Goal: Task Accomplishment & Management: Use online tool/utility

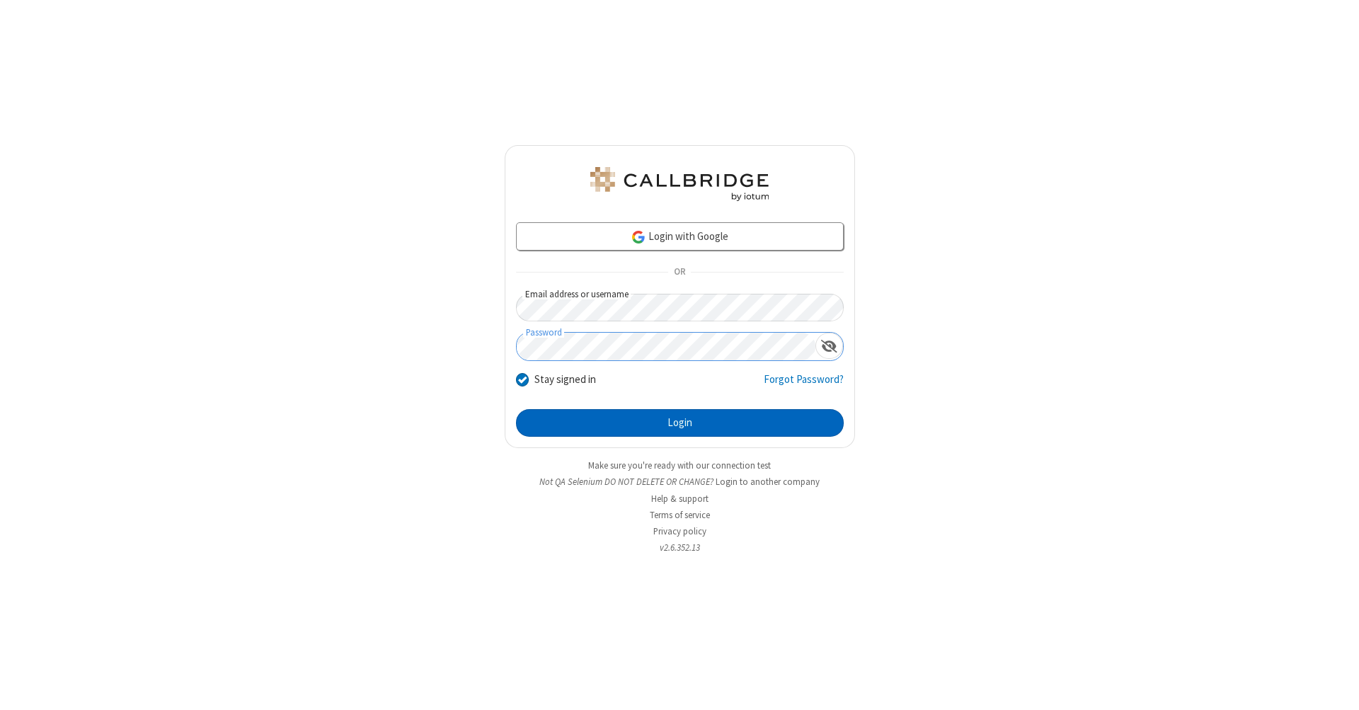
click at [679, 423] on button "Login" at bounding box center [680, 423] width 328 height 28
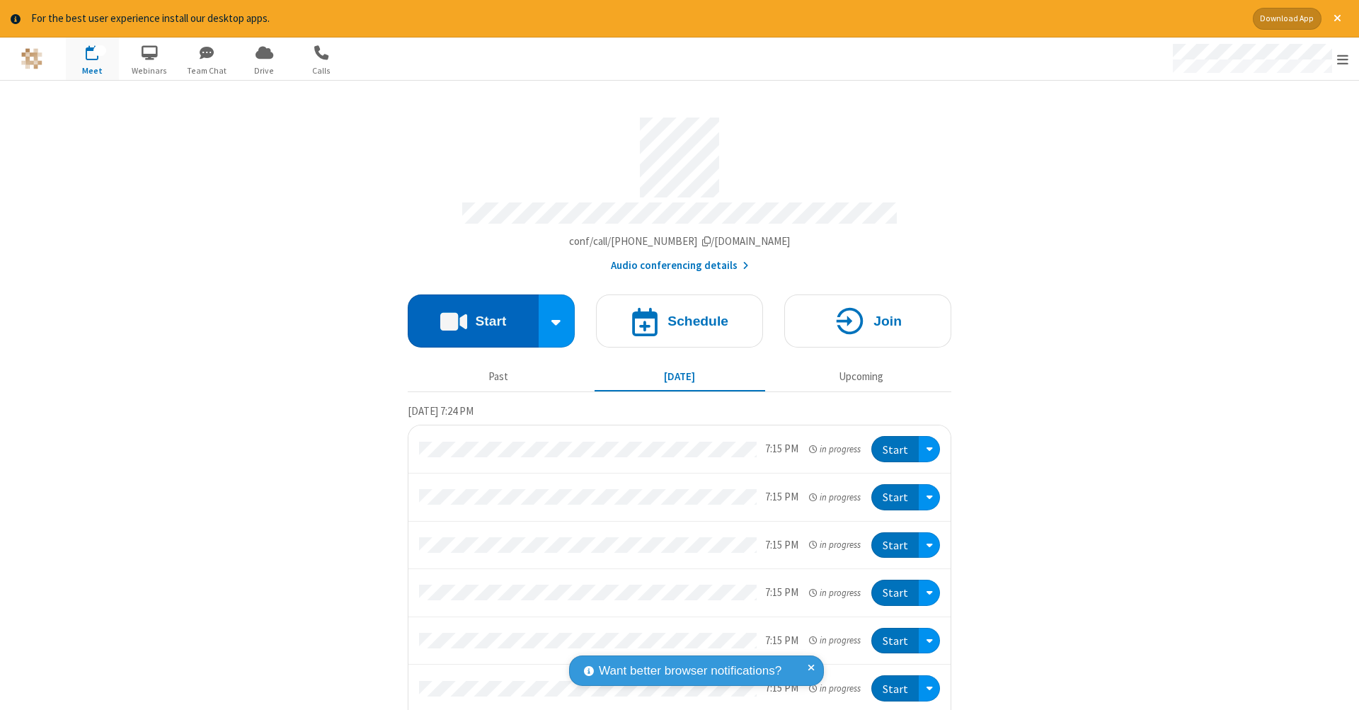
click at [467, 314] on button "Start" at bounding box center [473, 320] width 131 height 53
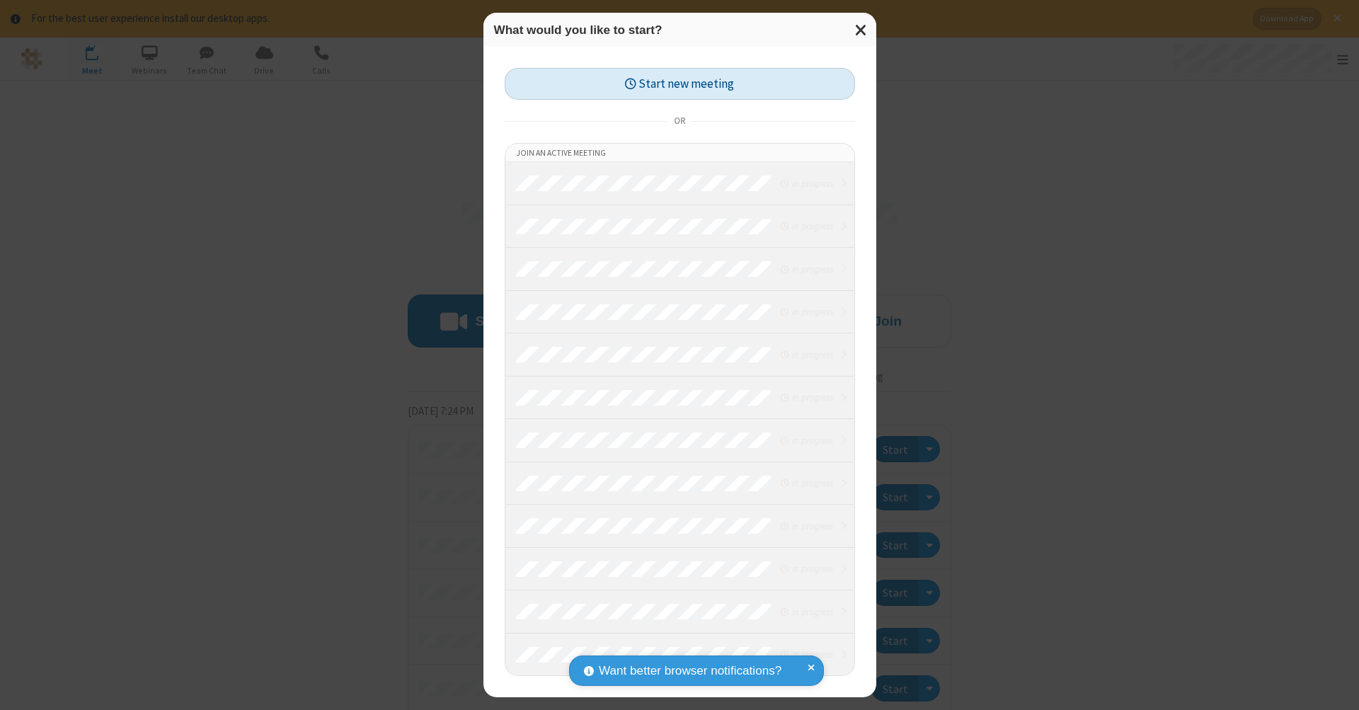
click at [679, 84] on button "Start new meeting" at bounding box center [680, 84] width 350 height 32
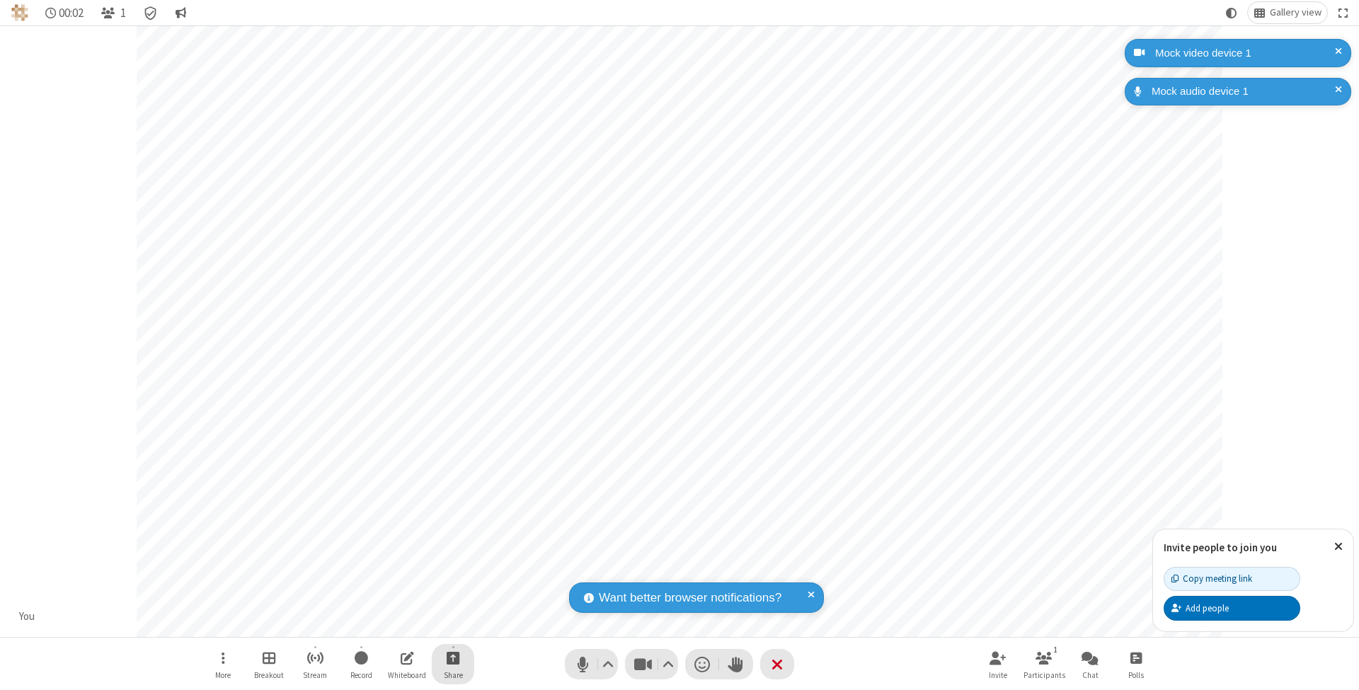
click at [452, 657] on span "Start sharing" at bounding box center [453, 658] width 13 height 18
click at [452, 573] on span "Share additional camera" at bounding box center [461, 576] width 105 height 12
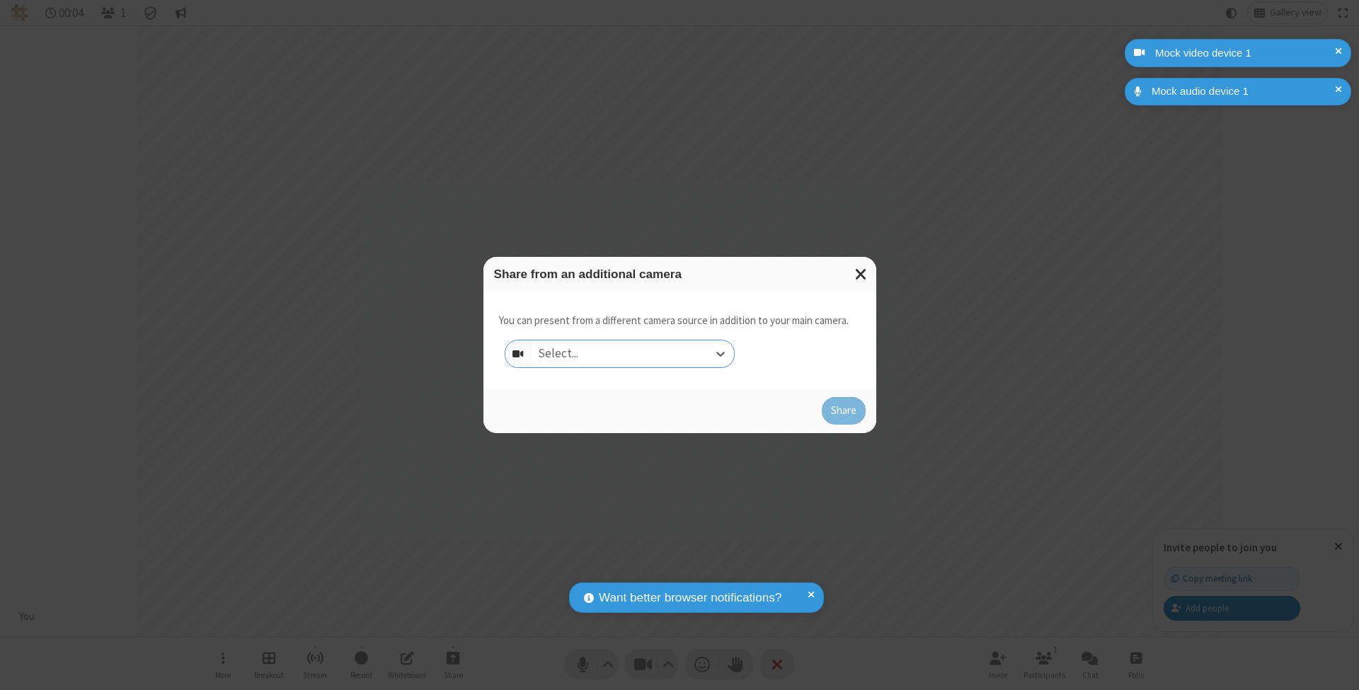
click at [632, 353] on div "Select..." at bounding box center [632, 353] width 203 height 27
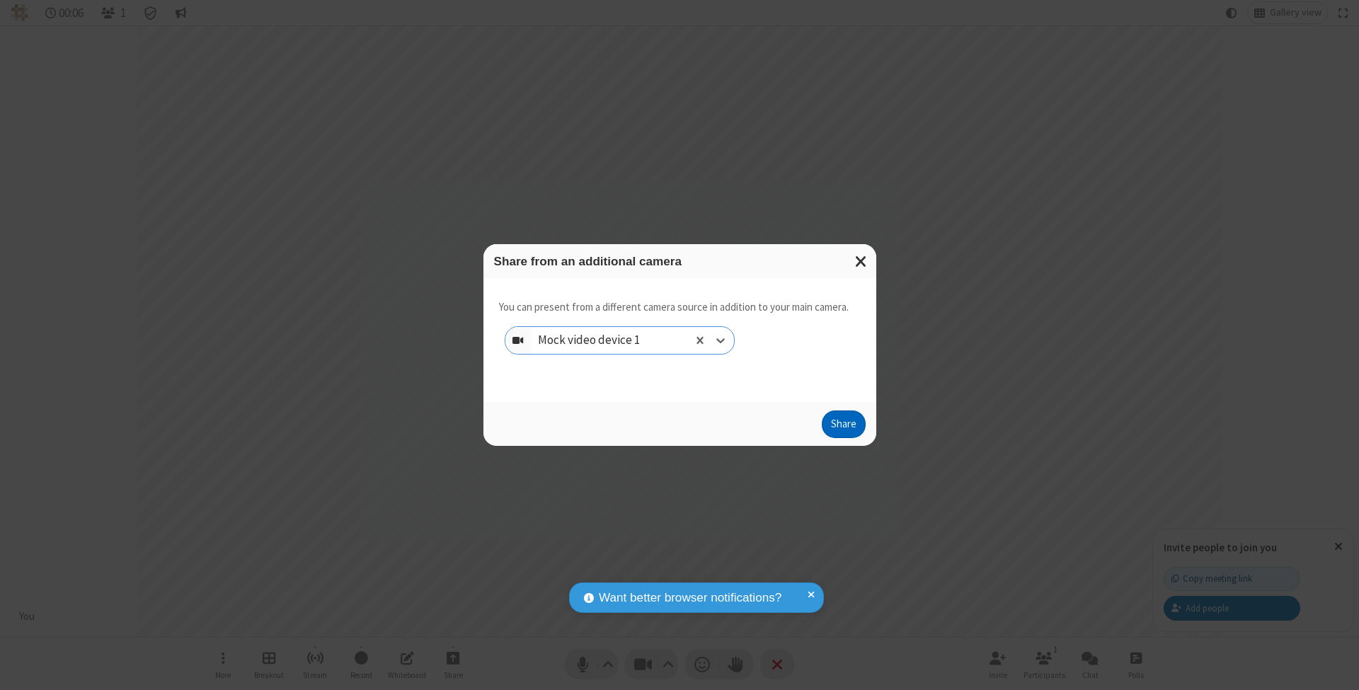
click at [843, 437] on button "Share" at bounding box center [844, 424] width 44 height 28
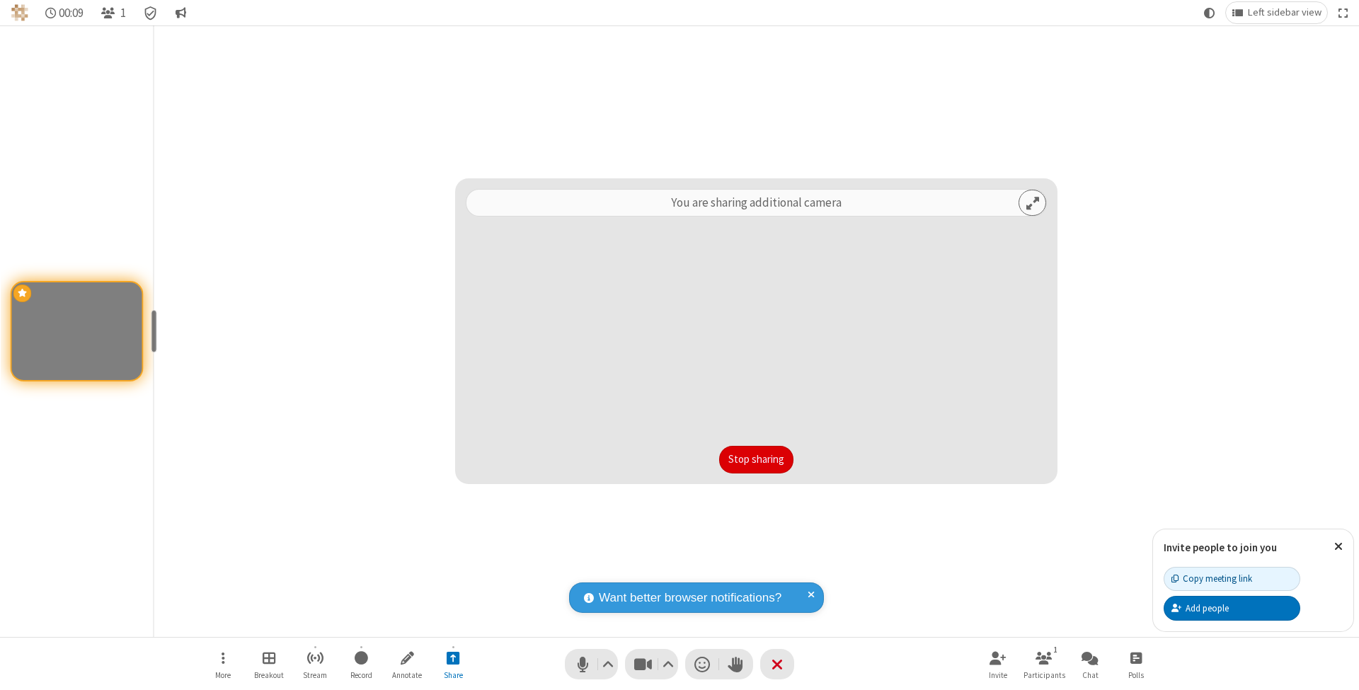
click at [756, 459] on button "Stop sharing" at bounding box center [756, 460] width 74 height 28
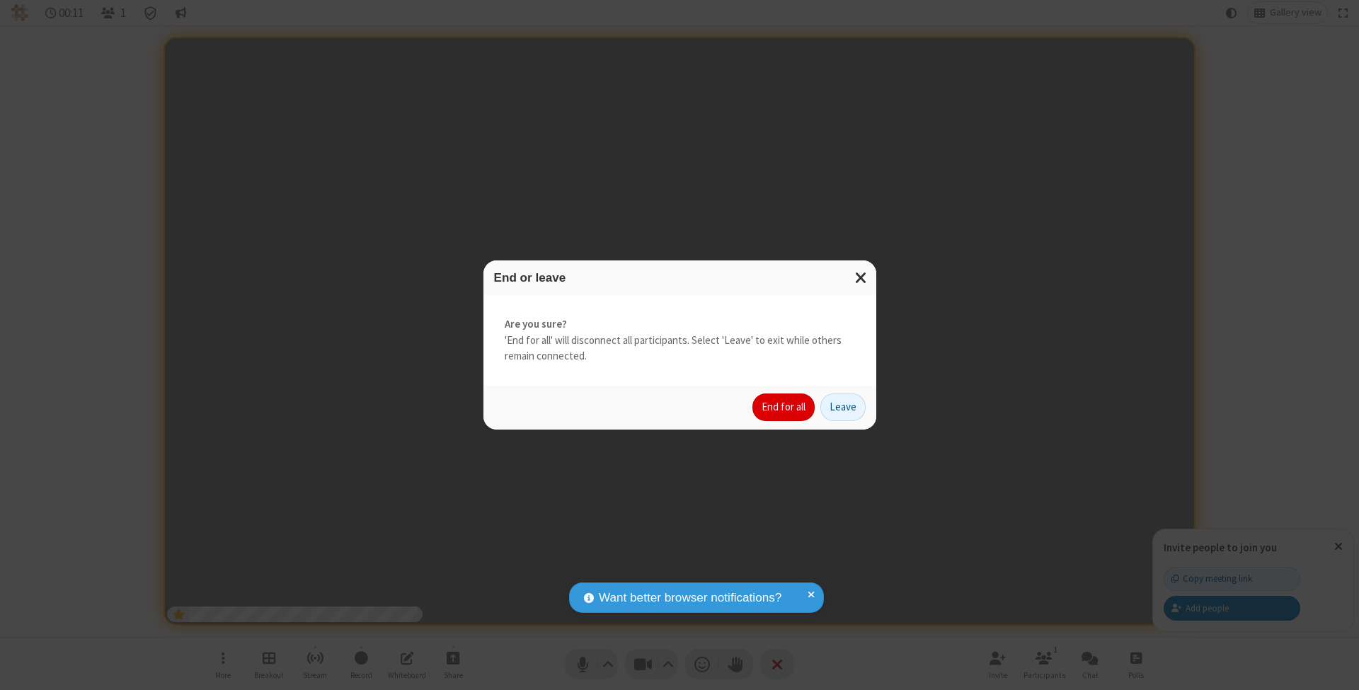
click at [784, 406] on button "End for all" at bounding box center [783, 407] width 62 height 28
